Goal: Register for event/course

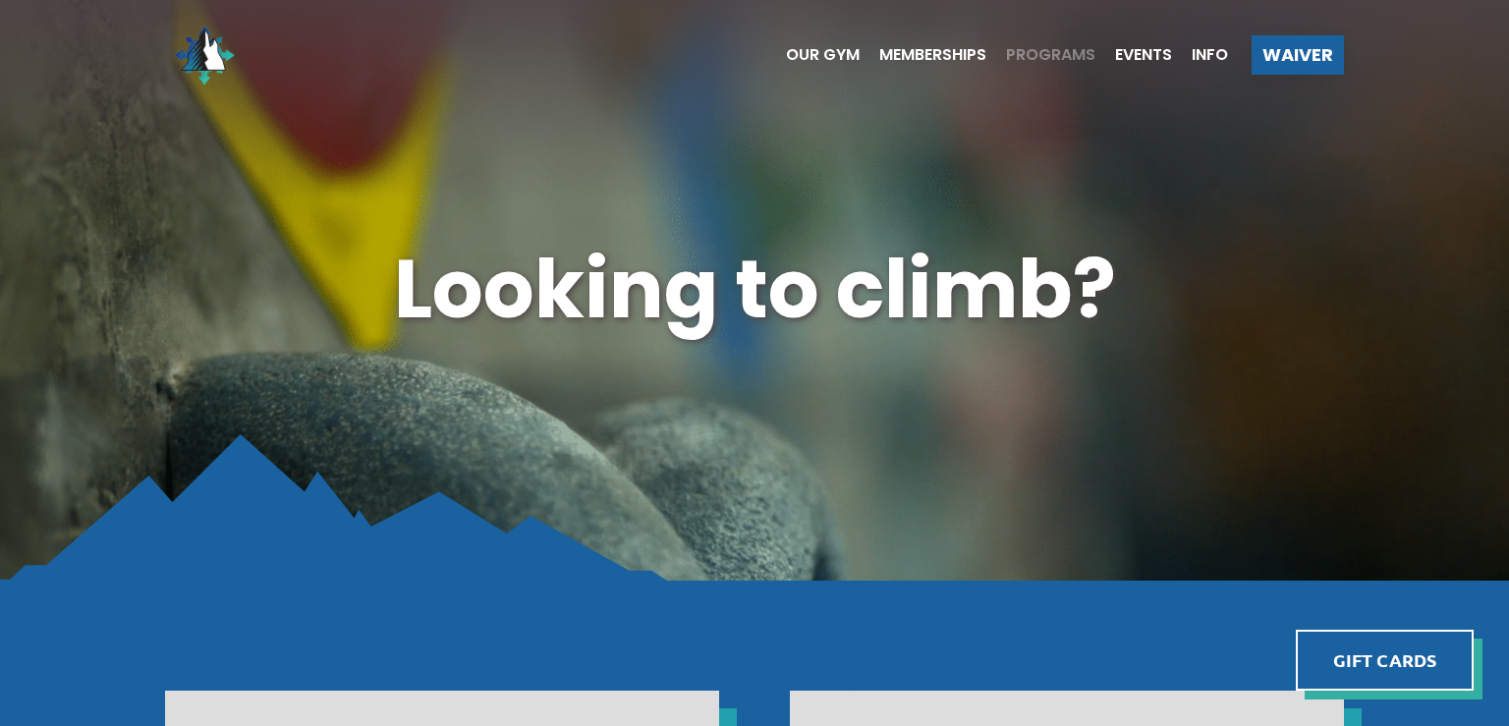
click at [1063, 53] on span "Programs" at bounding box center [1050, 55] width 89 height 16
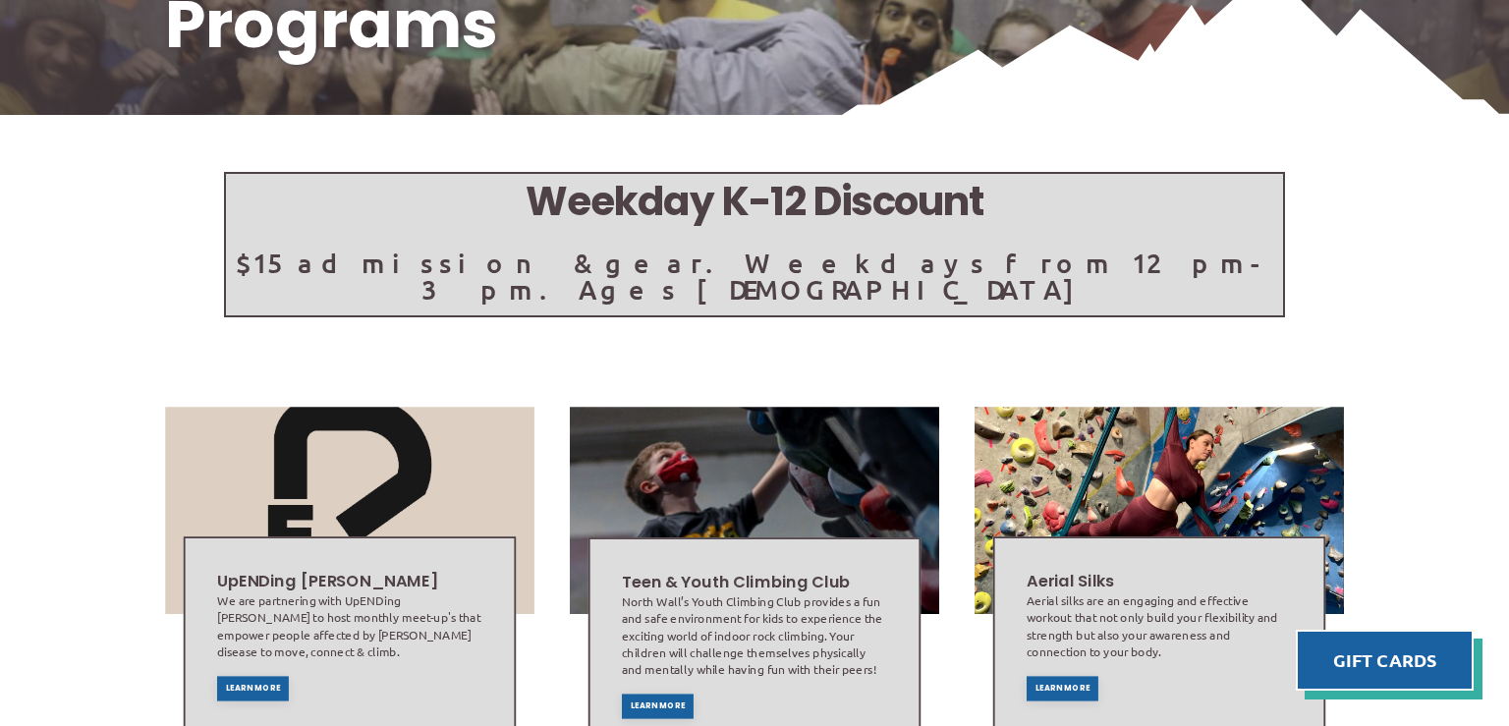
scroll to position [288, 0]
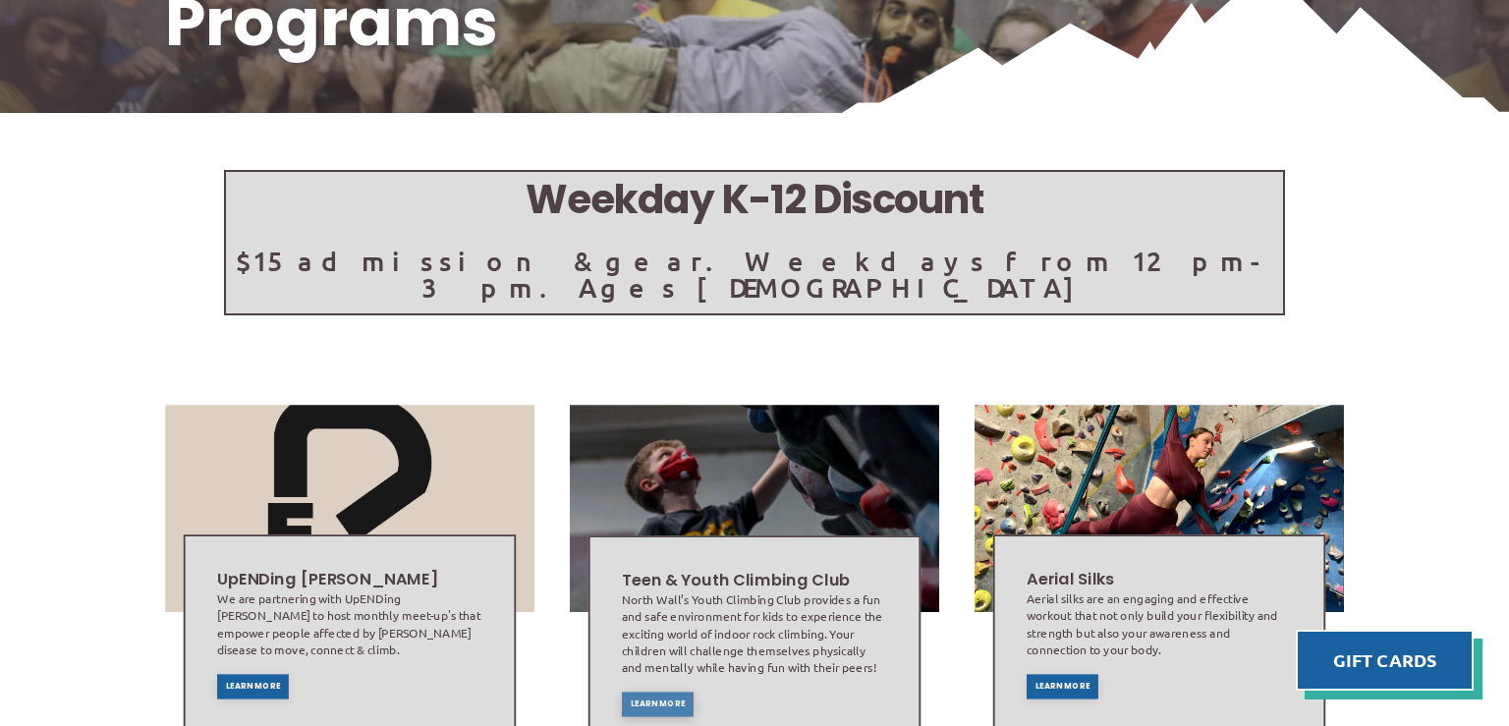
click at [646, 701] on span "Learn More" at bounding box center [658, 705] width 55 height 8
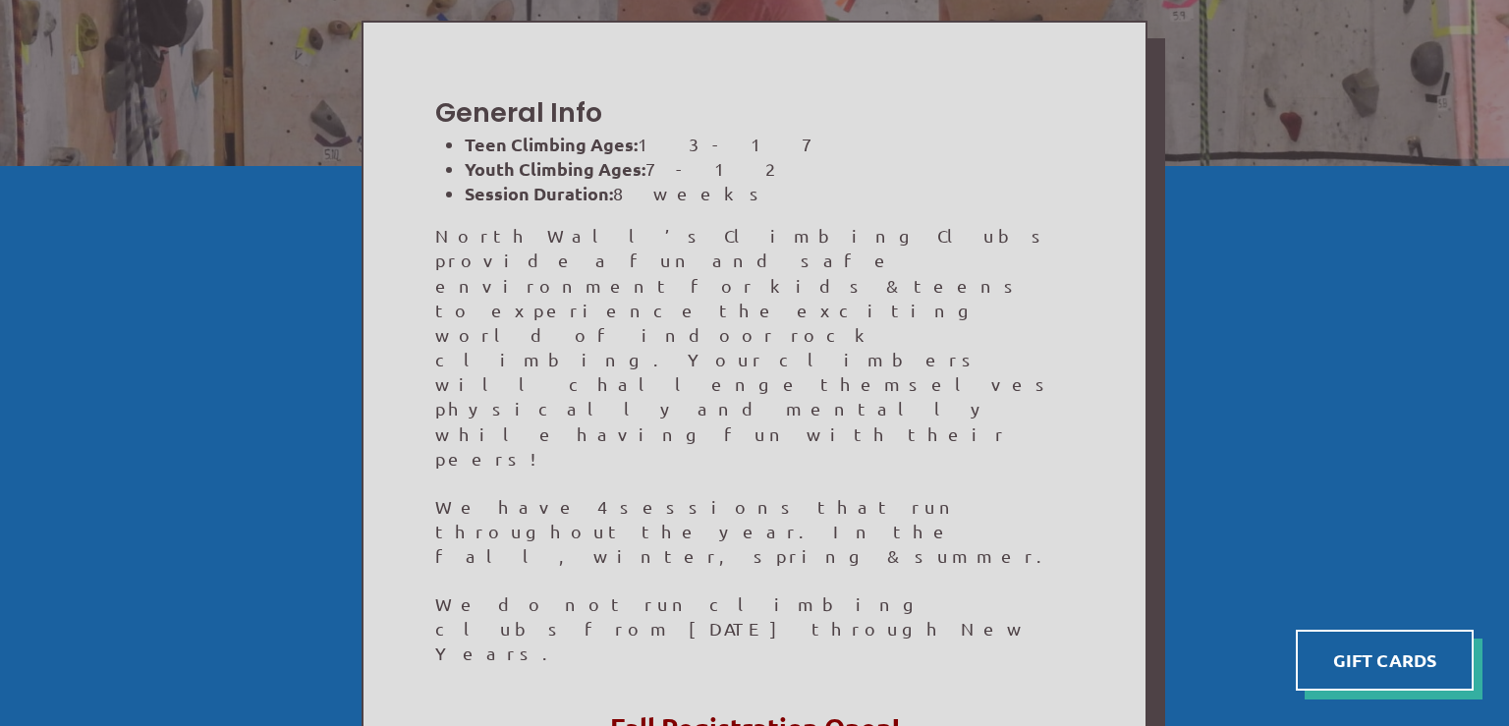
scroll to position [357, 0]
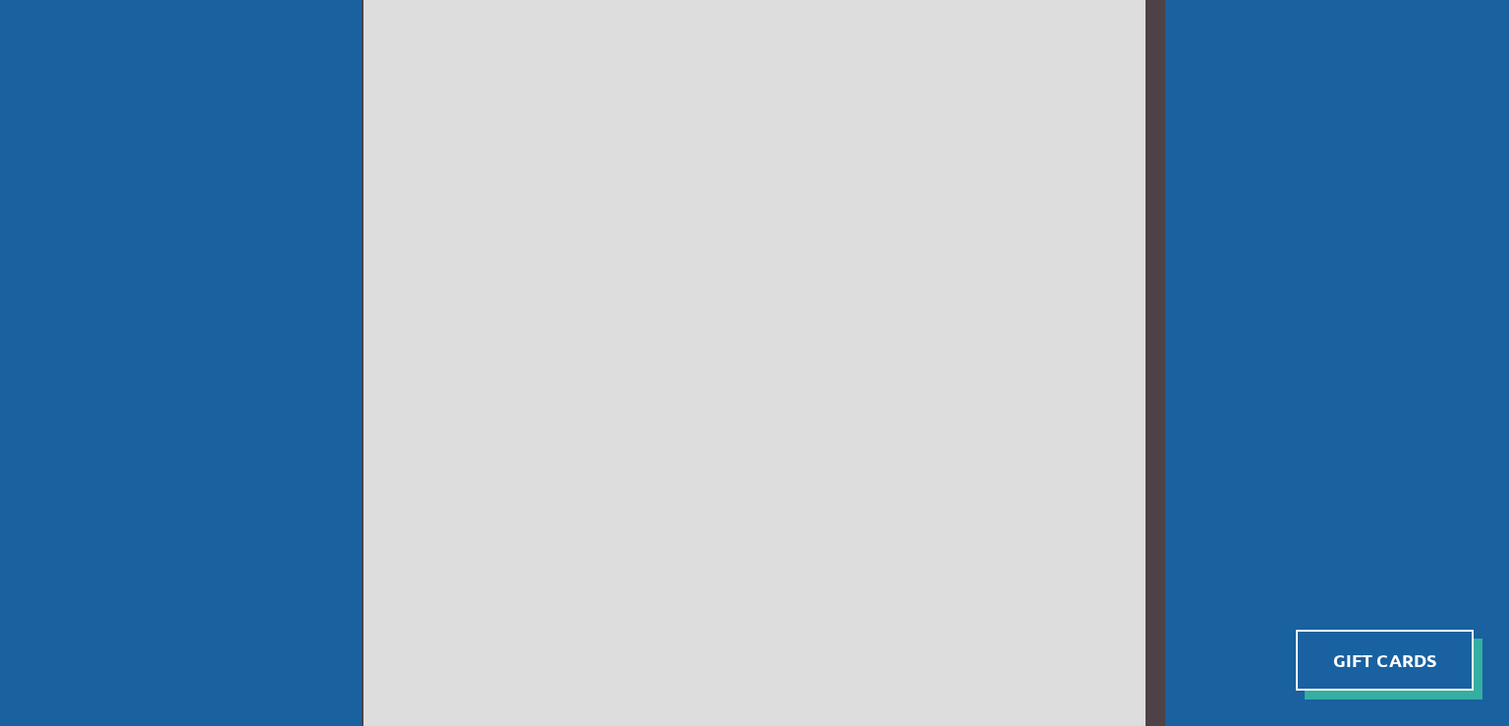
scroll to position [667, 0]
